Goal: Check status: Check status

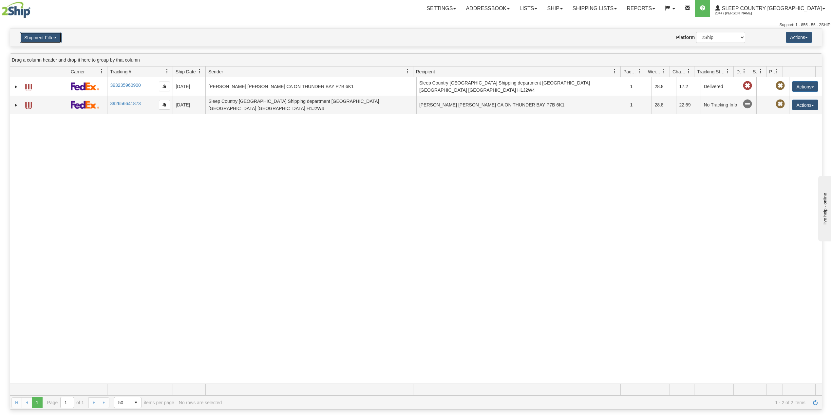
click at [57, 36] on button "Shipment Filters" at bounding box center [41, 37] width 42 height 11
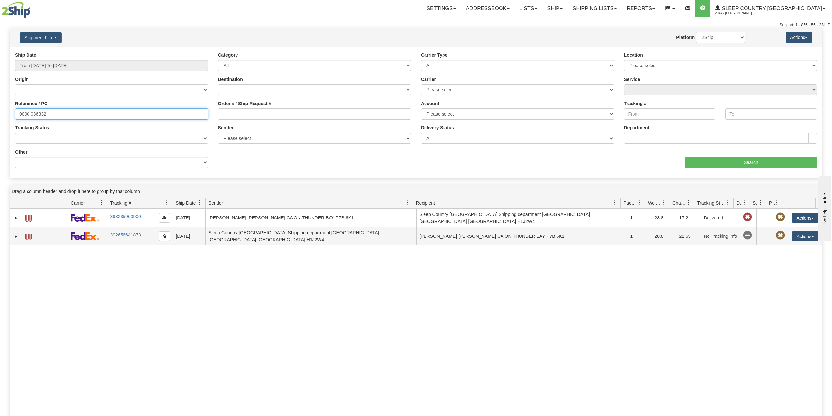
click at [37, 113] on input "9000I036332" at bounding box center [111, 113] width 193 height 11
paste input "108715"
type input "9000I108715"
click at [754, 163] on input "Search" at bounding box center [751, 162] width 132 height 11
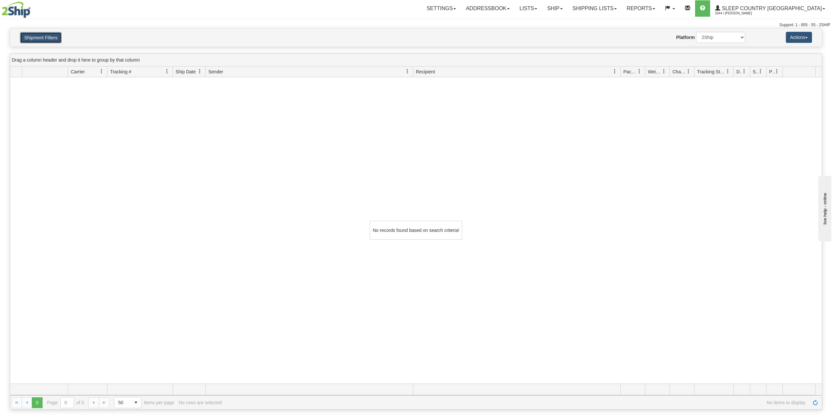
click at [34, 38] on button "Shipment Filters" at bounding box center [41, 37] width 42 height 11
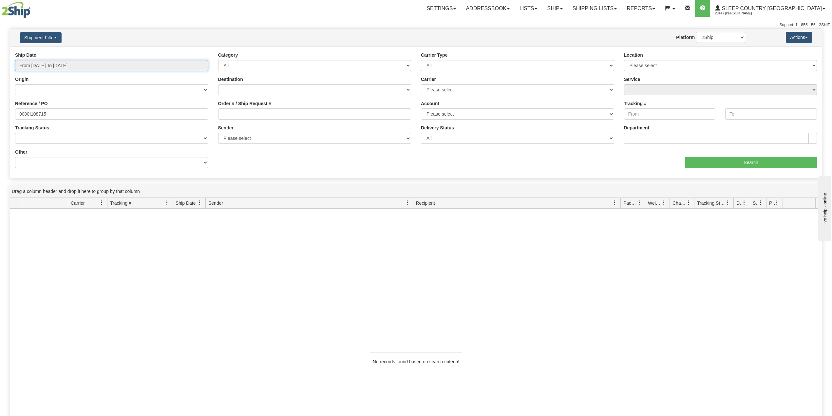
click at [48, 66] on input "From [DATE] To [DATE]" at bounding box center [111, 65] width 193 height 11
click at [38, 115] on li "Last 30 Days" at bounding box center [44, 112] width 52 height 9
click at [79, 113] on input "9000I108715" at bounding box center [111, 113] width 193 height 11
click at [712, 160] on input "Search" at bounding box center [751, 162] width 132 height 11
